Goal: Task Accomplishment & Management: Use online tool/utility

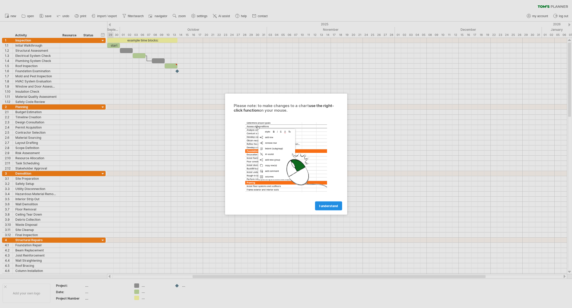
click at [329, 204] on span "I understand" at bounding box center [328, 206] width 19 height 4
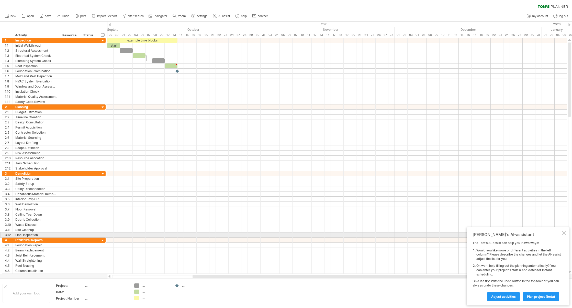
click at [564, 232] on div at bounding box center [564, 233] width 4 height 4
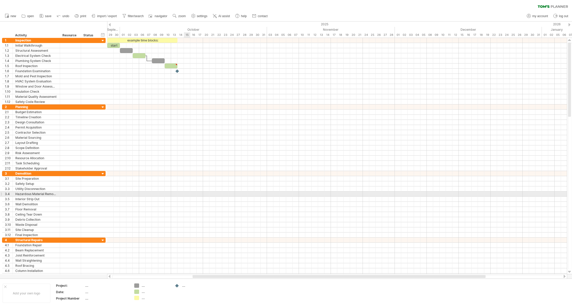
drag, startPoint x: 183, startPoint y: 194, endPoint x: 187, endPoint y: 194, distance: 3.3
click at [187, 194] on div at bounding box center [337, 193] width 460 height 5
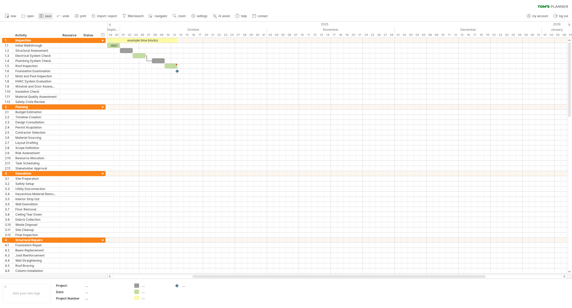
click at [48, 16] on span "save" at bounding box center [48, 16] width 6 height 4
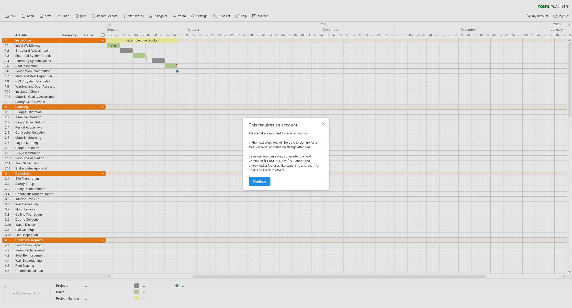
click at [259, 181] on span "continue" at bounding box center [259, 181] width 13 height 4
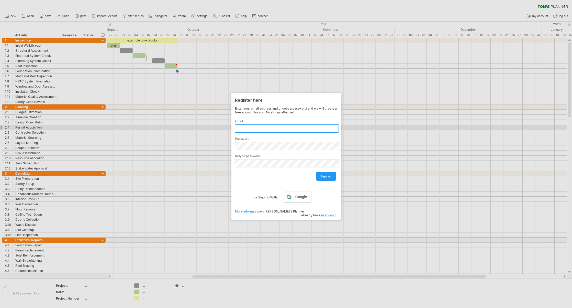
click at [266, 129] on input "text" at bounding box center [287, 128] width 104 height 8
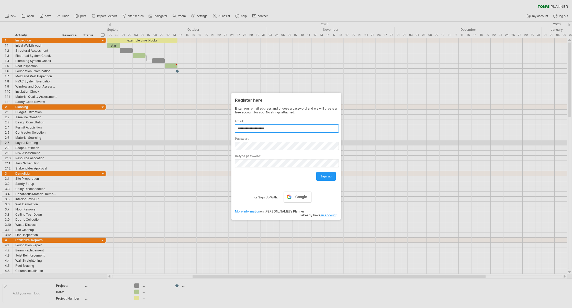
type input "**********"
click at [326, 174] on span "sign up" at bounding box center [326, 176] width 11 height 4
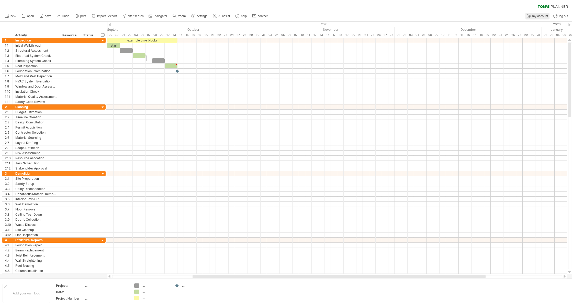
click at [541, 16] on span "my account" at bounding box center [541, 16] width 16 height 4
type input "**********"
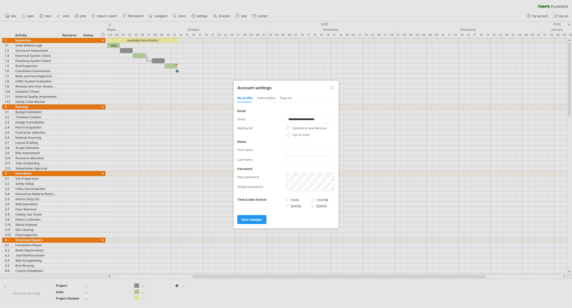
click at [332, 87] on div at bounding box center [333, 88] width 4 height 4
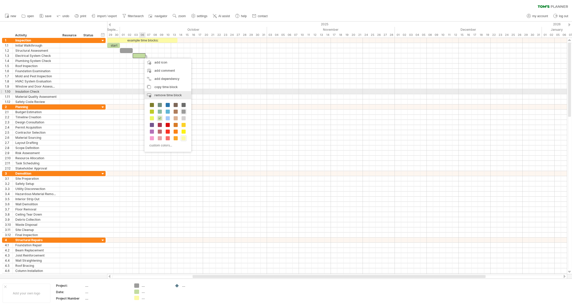
click at [166, 94] on span "remove time block" at bounding box center [168, 95] width 27 height 4
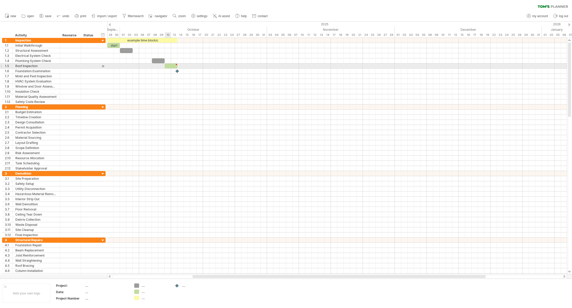
type textarea "**********"
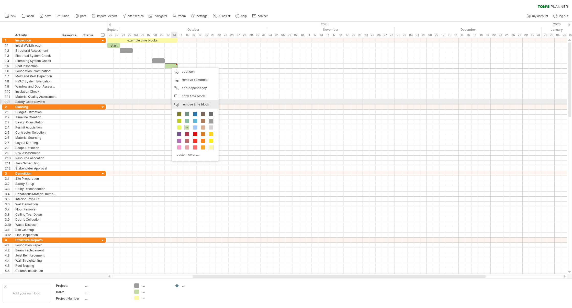
click at [184, 103] on span "remove time block" at bounding box center [195, 104] width 27 height 4
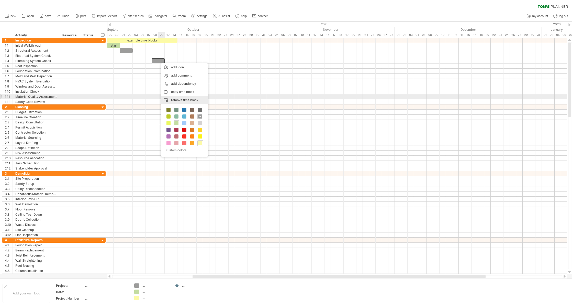
click at [175, 99] on span "remove time block" at bounding box center [184, 100] width 27 height 4
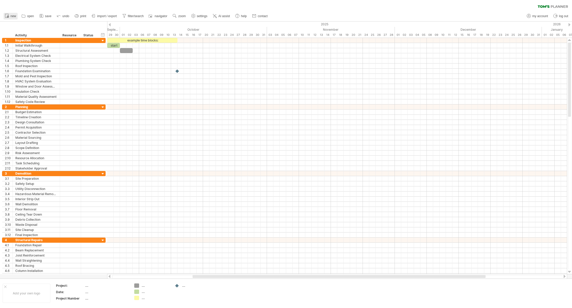
click at [10, 15] on link "new" at bounding box center [11, 16] width 14 height 7
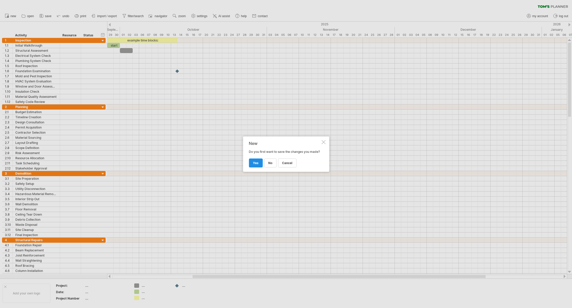
click at [256, 165] on span "yes" at bounding box center [256, 163] width 6 height 4
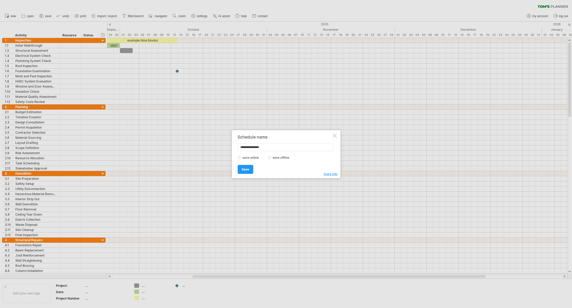
type input "**********"
click at [245, 169] on span "Save" at bounding box center [245, 169] width 7 height 4
click at [326, 136] on div at bounding box center [326, 136] width 4 height 4
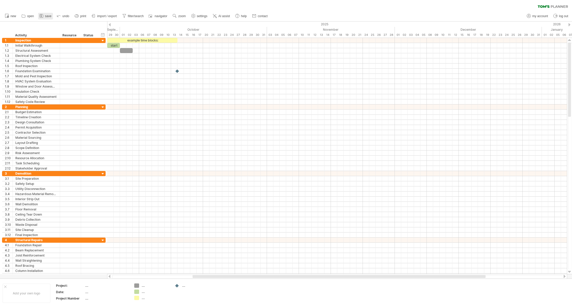
click at [46, 16] on span "save" at bounding box center [48, 16] width 6 height 4
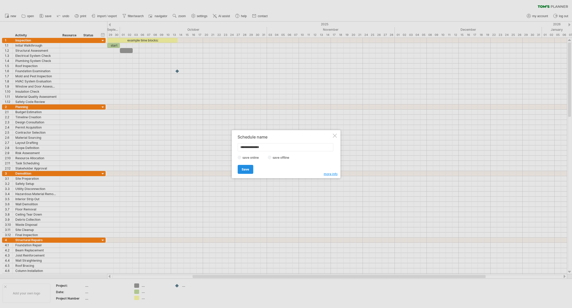
type input "**********"
click at [244, 169] on span "Save" at bounding box center [245, 169] width 7 height 4
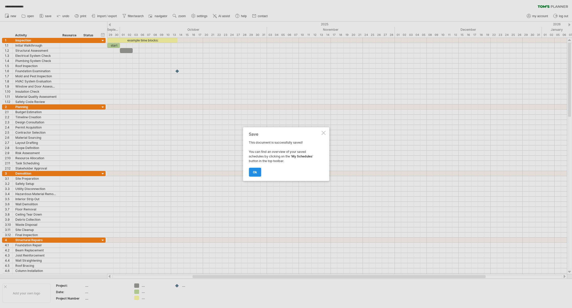
click at [256, 171] on span "ok" at bounding box center [255, 172] width 4 height 4
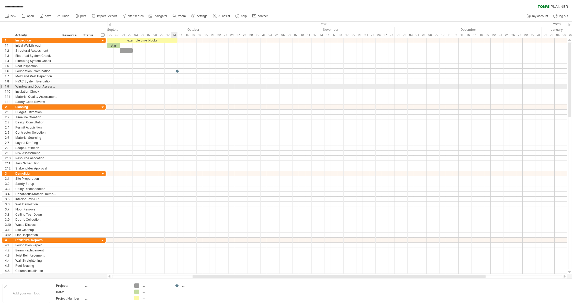
click at [174, 86] on div at bounding box center [337, 86] width 460 height 5
click at [180, 86] on div at bounding box center [337, 86] width 460 height 5
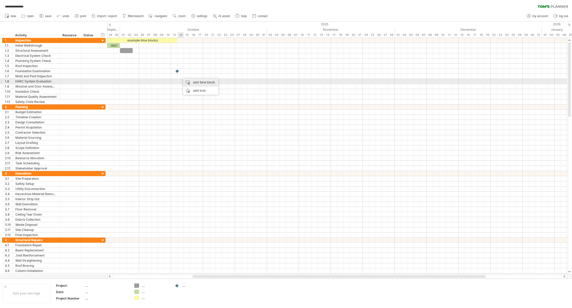
click at [188, 82] on div "add time block" at bounding box center [200, 82] width 35 height 8
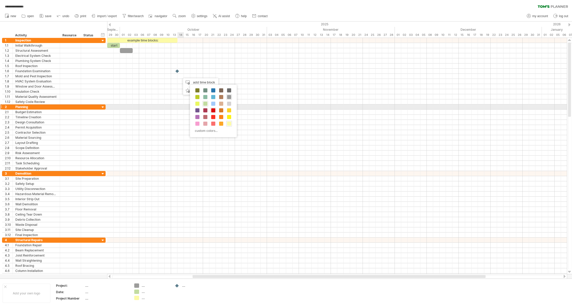
click at [214, 109] on span at bounding box center [213, 110] width 4 height 4
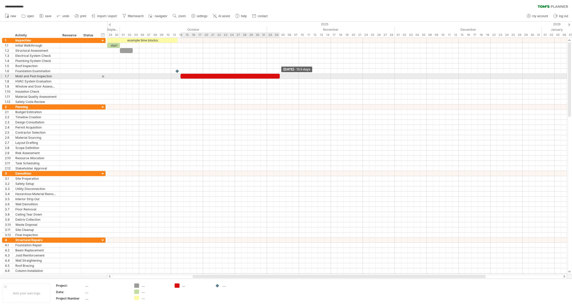
drag, startPoint x: 186, startPoint y: 77, endPoint x: 278, endPoint y: 77, distance: 92.1
click at [278, 77] on div at bounding box center [230, 76] width 99 height 5
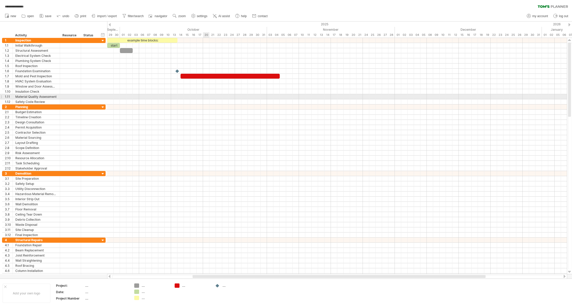
click at [206, 95] on div at bounding box center [337, 96] width 460 height 5
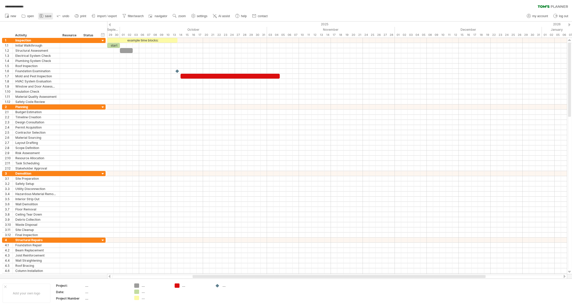
click at [48, 16] on span "save" at bounding box center [48, 16] width 6 height 4
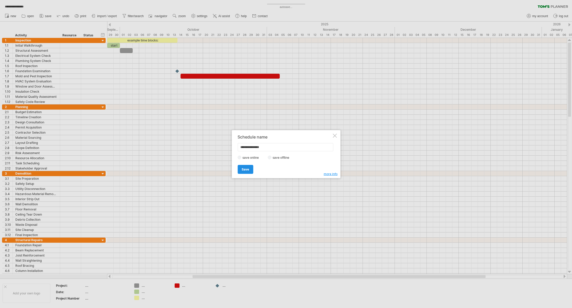
click at [246, 170] on span "Save" at bounding box center [245, 169] width 7 height 4
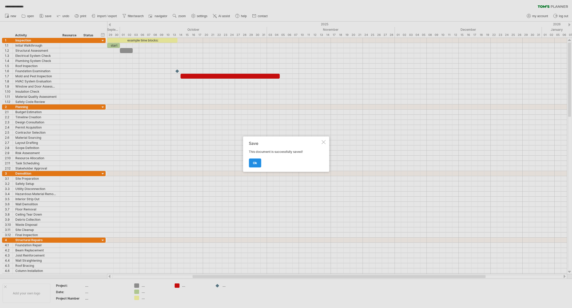
click at [256, 163] on span "ok" at bounding box center [255, 163] width 4 height 4
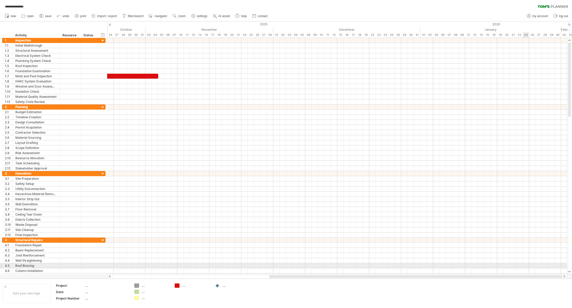
drag, startPoint x: 376, startPoint y: 276, endPoint x: 551, endPoint y: 185, distance: 196.7
click at [525, 266] on div "**********" at bounding box center [286, 154] width 572 height 308
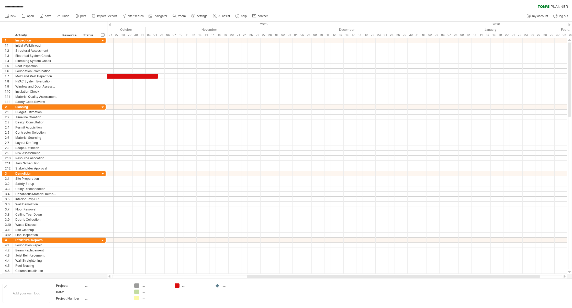
click at [569, 24] on div at bounding box center [570, 24] width 2 height 3
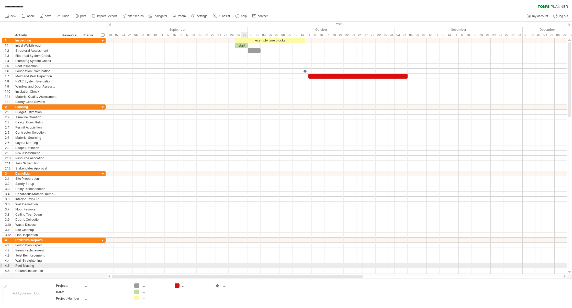
drag, startPoint x: 420, startPoint y: 276, endPoint x: 244, endPoint y: 264, distance: 177.2
click at [244, 264] on div "**********" at bounding box center [286, 154] width 572 height 308
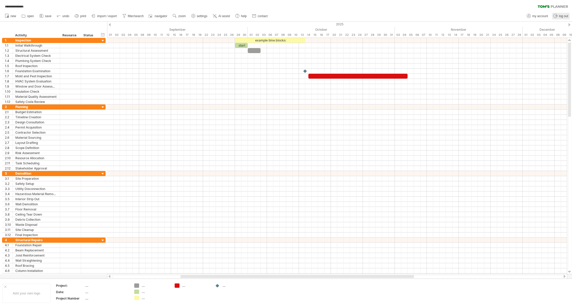
click at [563, 15] on span "log out" at bounding box center [563, 16] width 9 height 4
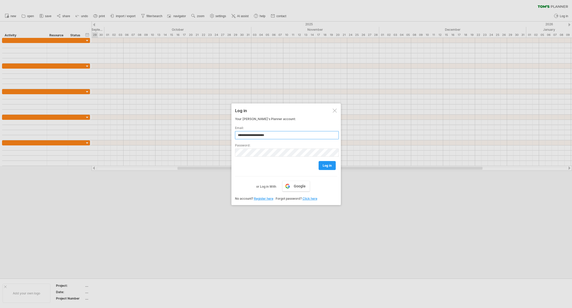
type input "**********"
click at [329, 164] on span "log in" at bounding box center [327, 166] width 9 height 4
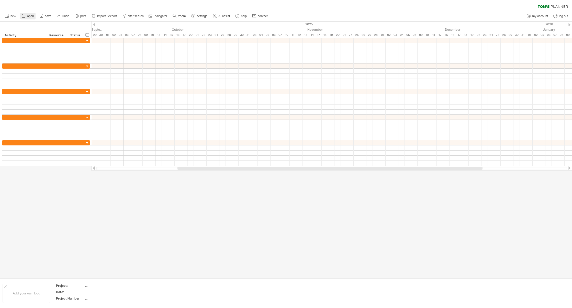
click at [29, 15] on span "open" at bounding box center [30, 16] width 7 height 4
type input "**********"
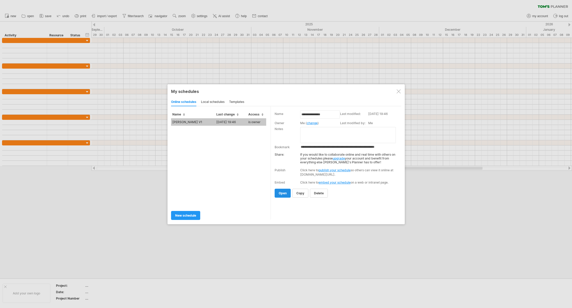
click at [285, 192] on span "open" at bounding box center [283, 193] width 8 height 4
